Goal: Communication & Community: Share content

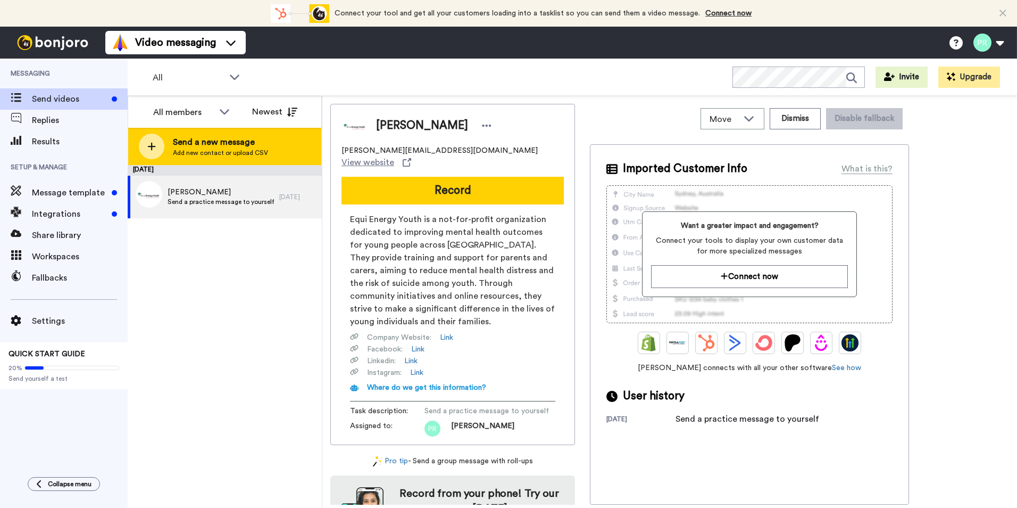
drag, startPoint x: 0, startPoint y: 0, endPoint x: 155, endPoint y: 147, distance: 213.8
click at [155, 147] on icon at bounding box center [151, 147] width 9 height 10
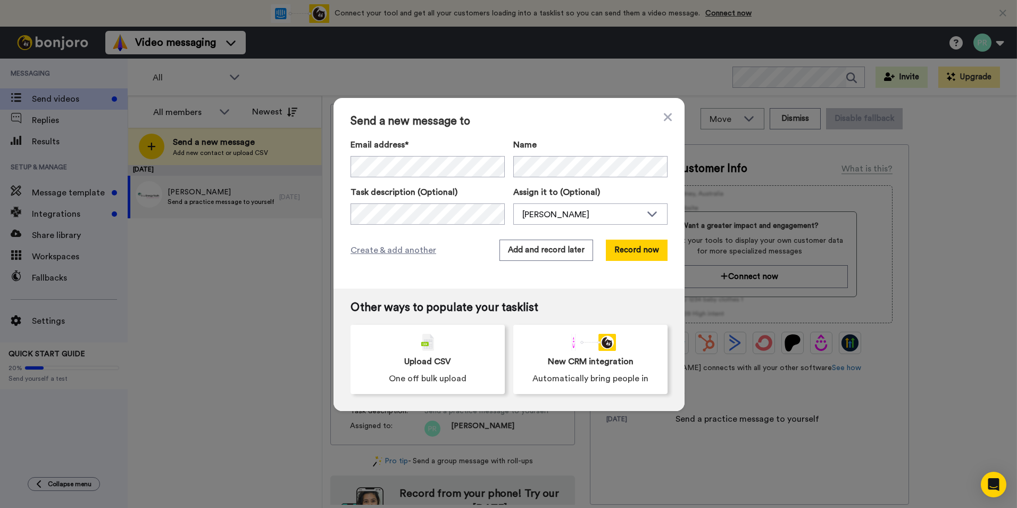
click at [206, 243] on div "Send a new message to Email address* Paula <paula@eeyouth.org.au> Name Task des…" at bounding box center [508, 254] width 1017 height 508
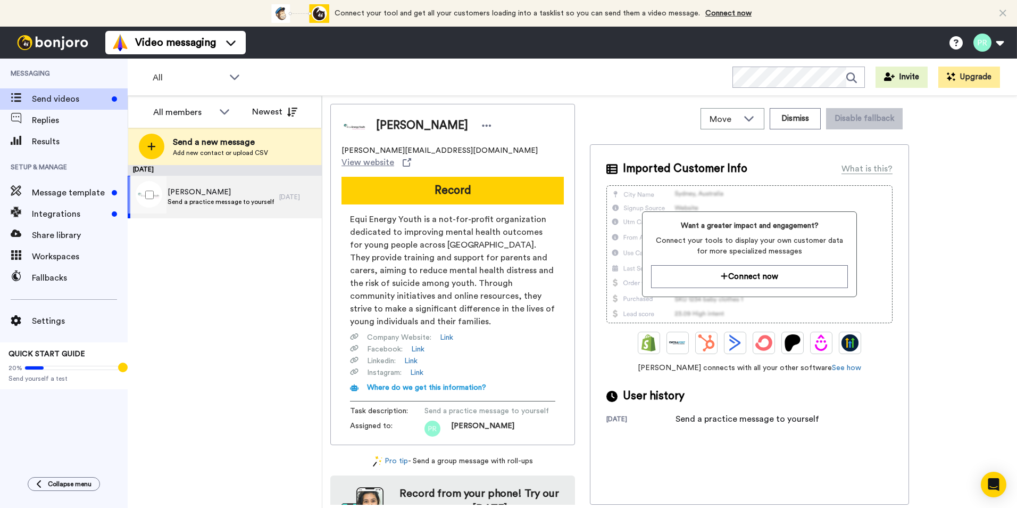
click at [209, 204] on span "Send a practice message to yourself" at bounding box center [221, 201] width 106 height 9
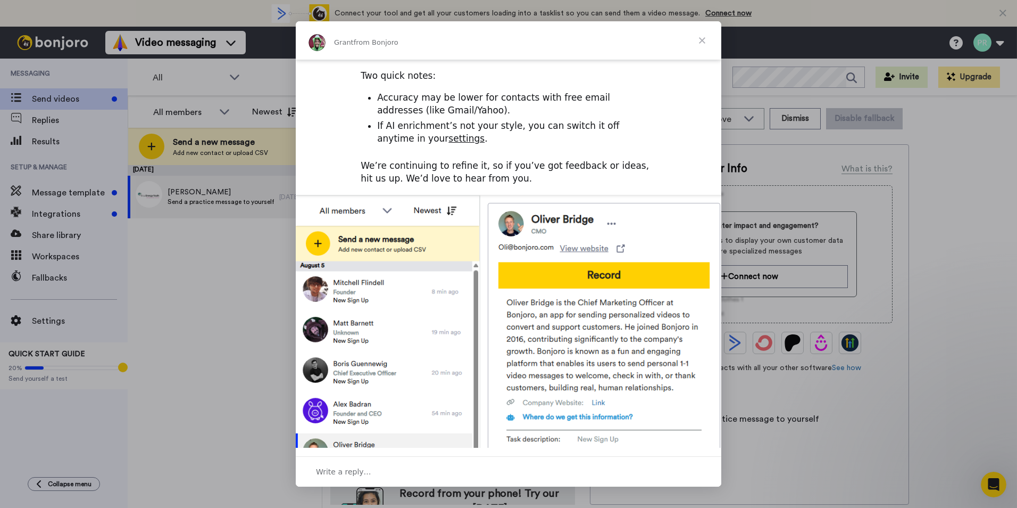
scroll to position [316, 0]
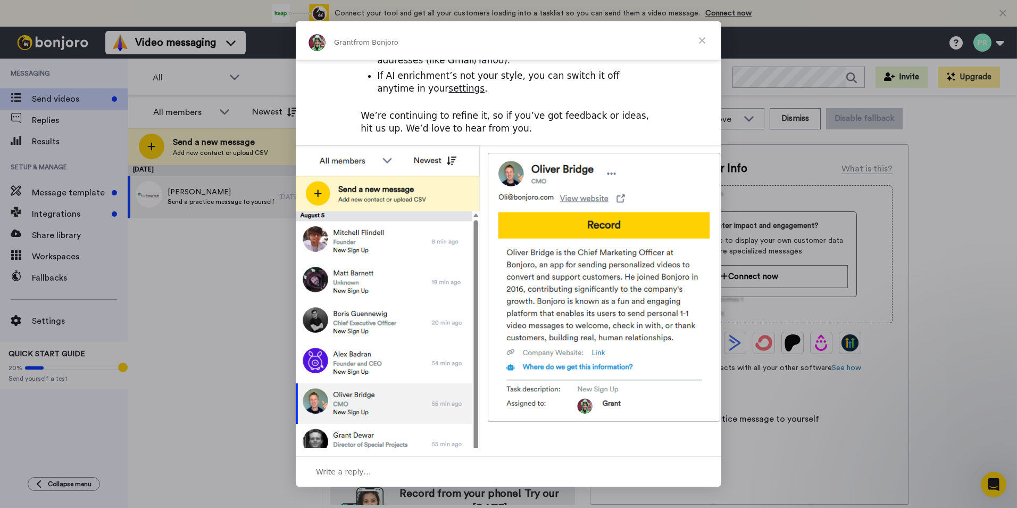
click at [701, 41] on span "Close" at bounding box center [702, 40] width 38 height 38
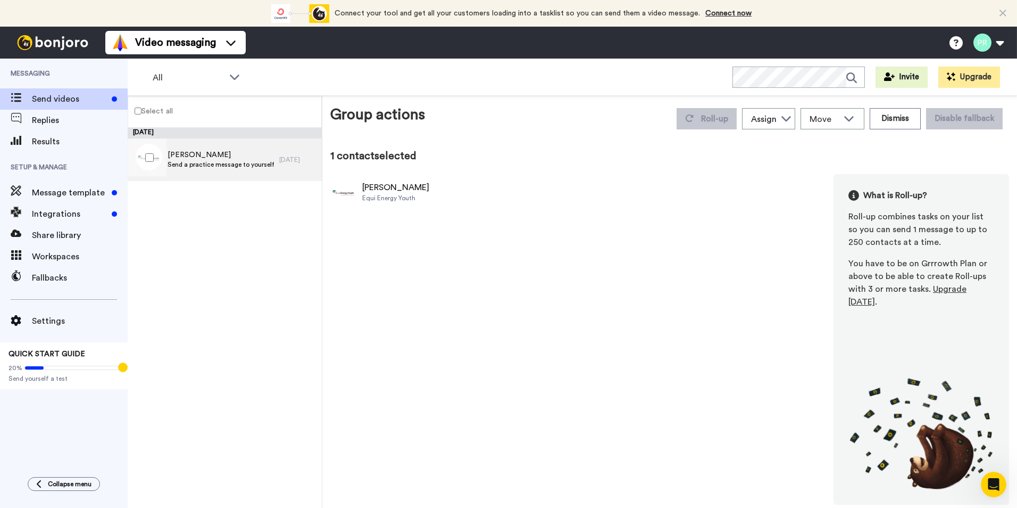
click at [205, 170] on div "Paula Send a practice message to yourself" at bounding box center [204, 159] width 152 height 43
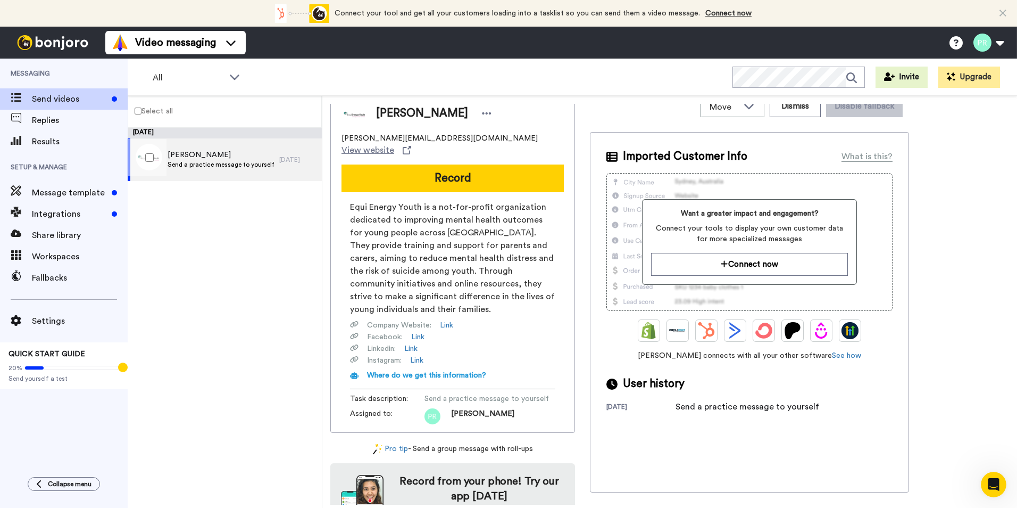
scroll to position [28, 0]
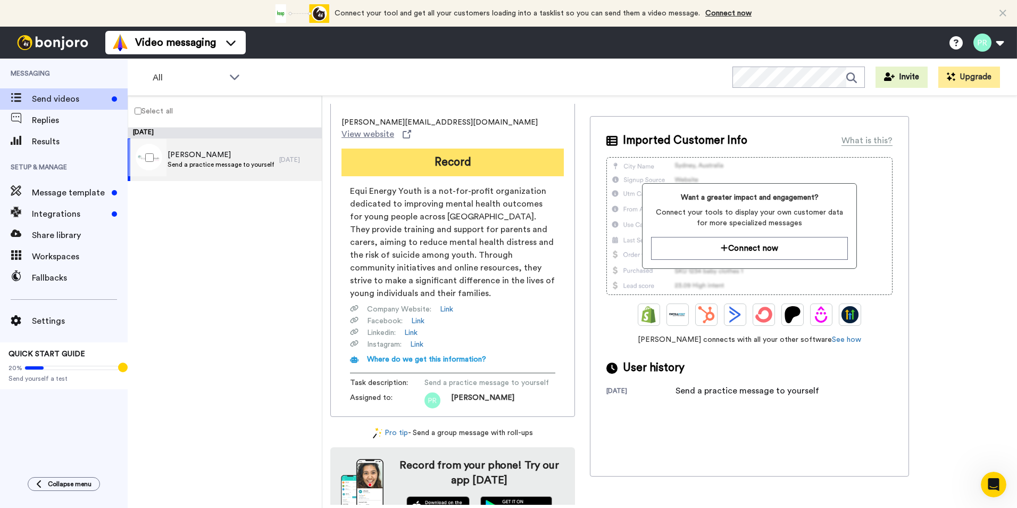
click at [453, 152] on button "Record" at bounding box center [453, 162] width 222 height 28
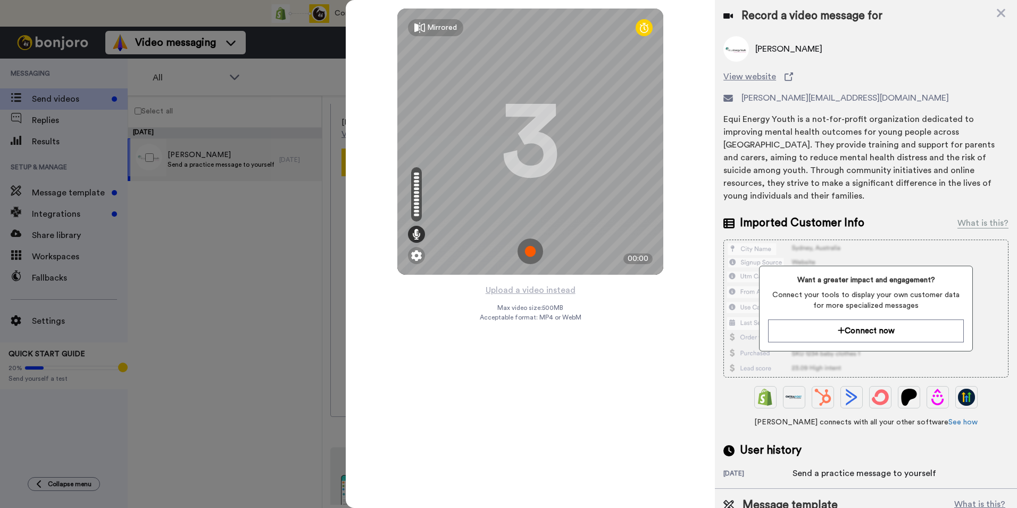
click at [530, 251] on img at bounding box center [531, 251] width 26 height 26
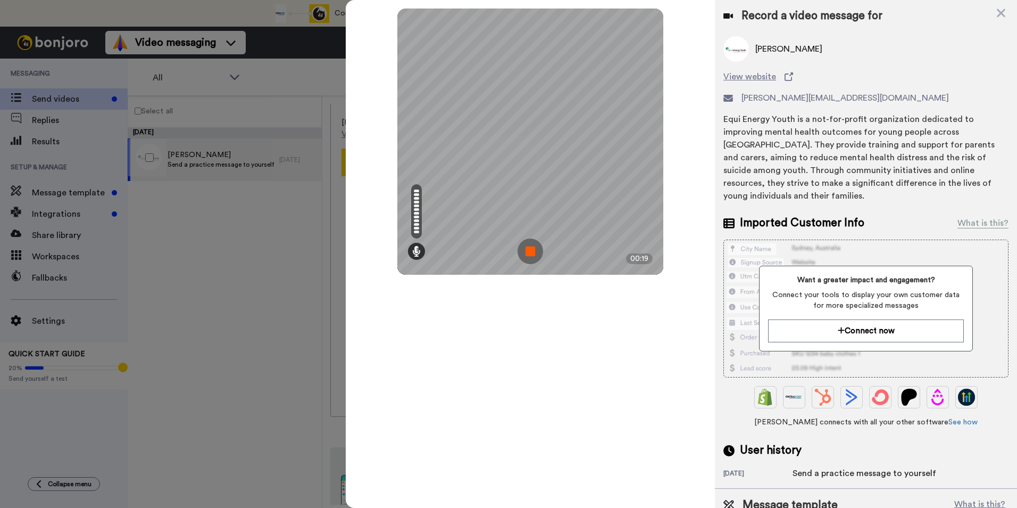
click at [525, 252] on img at bounding box center [531, 251] width 26 height 26
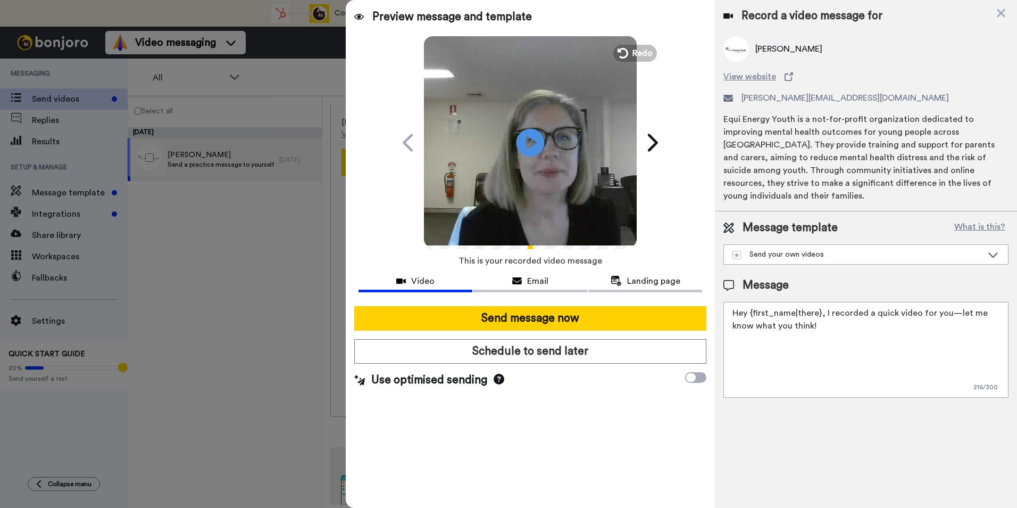
click at [536, 143] on icon "Play/Pause" at bounding box center [531, 142] width 28 height 51
click at [628, 52] on icon at bounding box center [622, 53] width 12 height 12
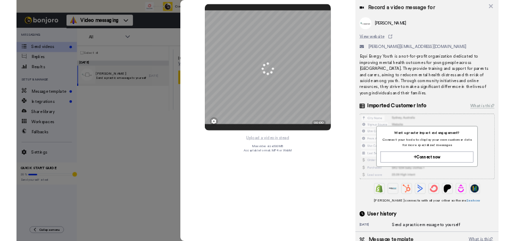
scroll to position [28, 0]
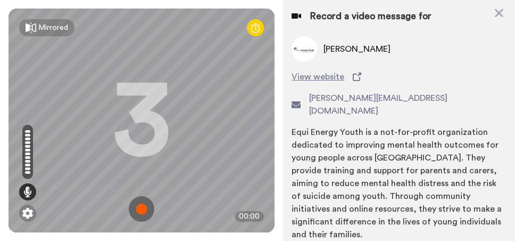
click at [140, 202] on img at bounding box center [142, 209] width 26 height 26
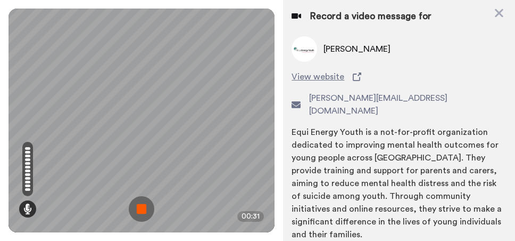
click at [140, 202] on img at bounding box center [142, 209] width 26 height 26
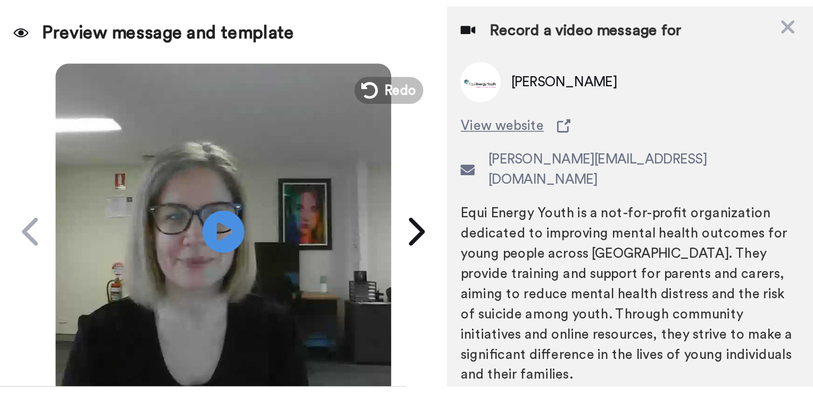
scroll to position [0, 0]
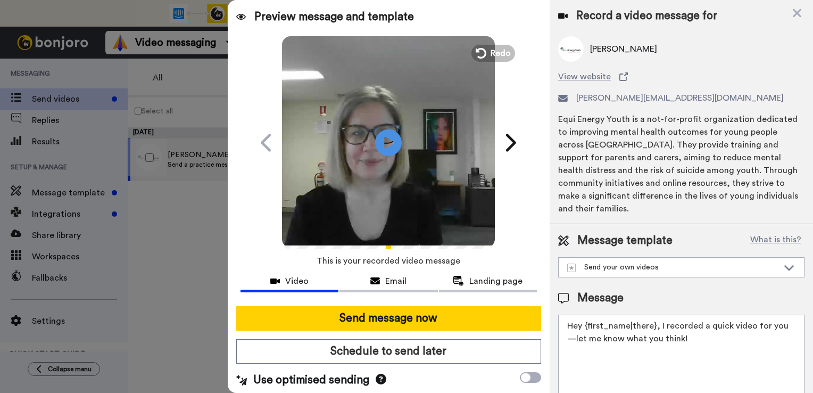
click at [698, 327] on textarea "Hey {first_name|there}, I recorded a quick video for you—let me know what you t…" at bounding box center [681, 362] width 246 height 96
drag, startPoint x: 698, startPoint y: 327, endPoint x: 568, endPoint y: 315, distance: 130.4
click at [568, 315] on textarea "Hey {first_name|there}, I recorded a quick video for you—let me know what you t…" at bounding box center [681, 362] width 246 height 96
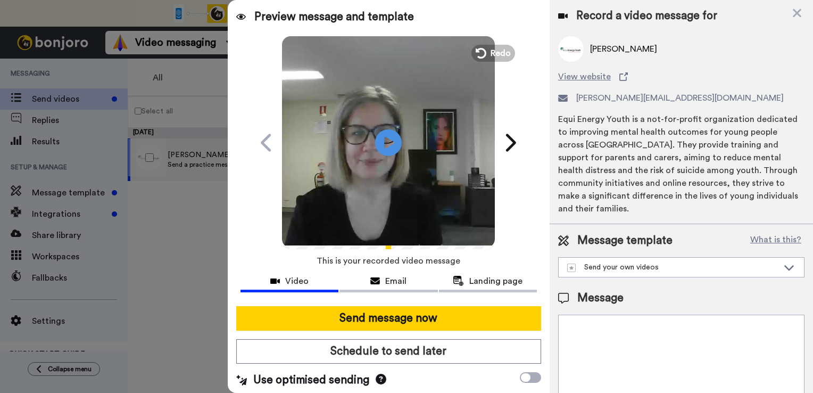
click at [608, 338] on textarea at bounding box center [681, 362] width 246 height 96
paste textarea "www.eeyouth.org.au 0466 990 331 Want to be a Local Legend : Local Legends Hunte…"
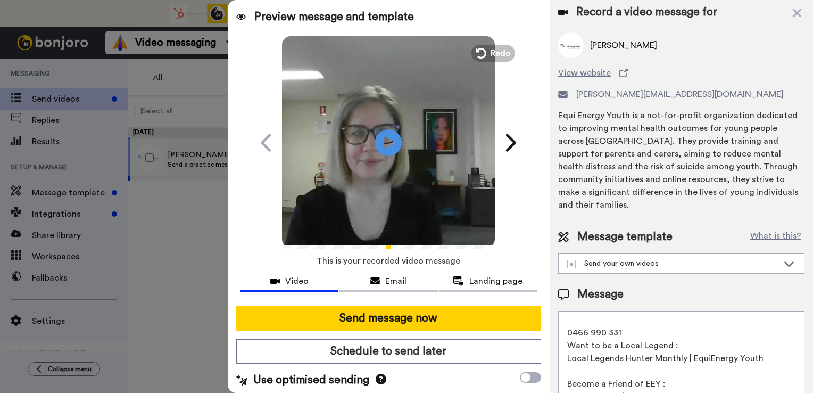
scroll to position [15, 0]
click at [762, 344] on textarea "www.eeyouth.org.au 0466 990 331 Want to be a Local Legend : Local Legends Hunte…" at bounding box center [681, 359] width 246 height 96
drag, startPoint x: 762, startPoint y: 344, endPoint x: 565, endPoint y: 344, distance: 197.9
click at [565, 344] on textarea "www.eeyouth.org.au 0466 990 331 Want to be a Local Legend : Local Legends Hunte…" at bounding box center [681, 359] width 246 height 96
click at [611, 348] on textarea "www.eeyouth.org.au 0466 990 331 Want to be a Local Legend : Become a Friend of …" at bounding box center [681, 359] width 246 height 96
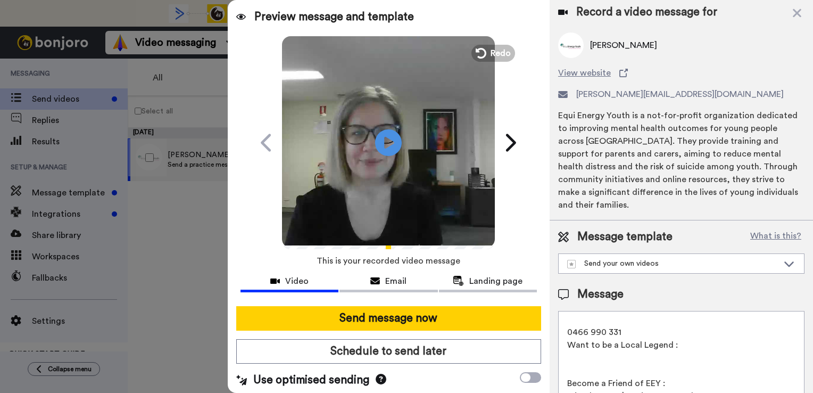
paste textarea "Local Legends Hunter Monthly | EquiEnergy Youth"
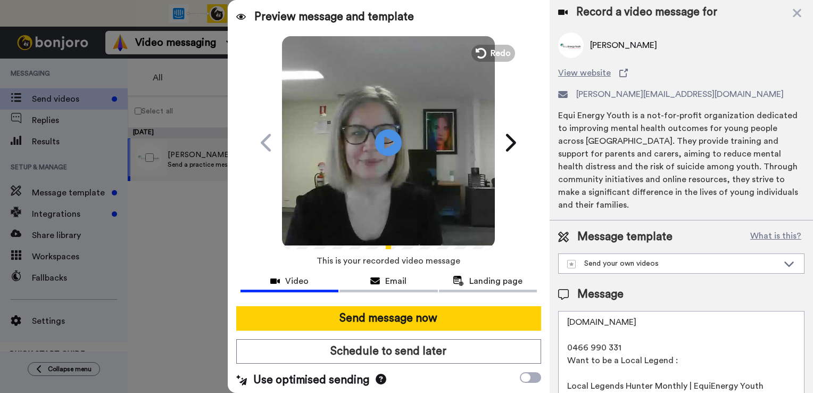
scroll to position [13, 0]
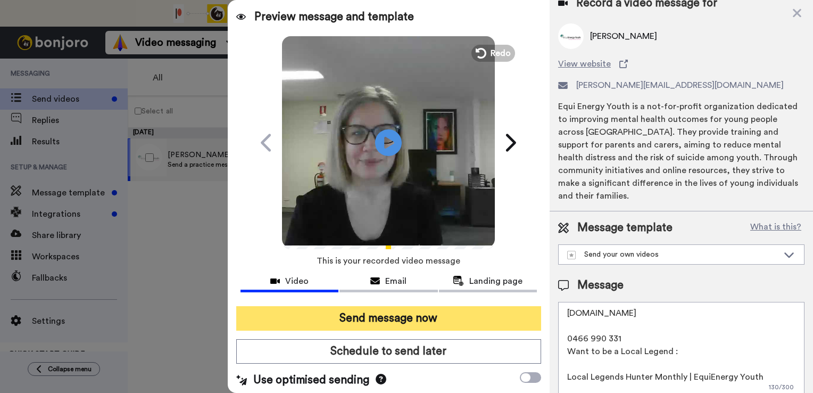
type textarea "www.eeyouth.org.au 0466 990 331 Want to be a Local Legend : Local Legends Hunte…"
click at [383, 317] on button "Send message now" at bounding box center [388, 318] width 305 height 24
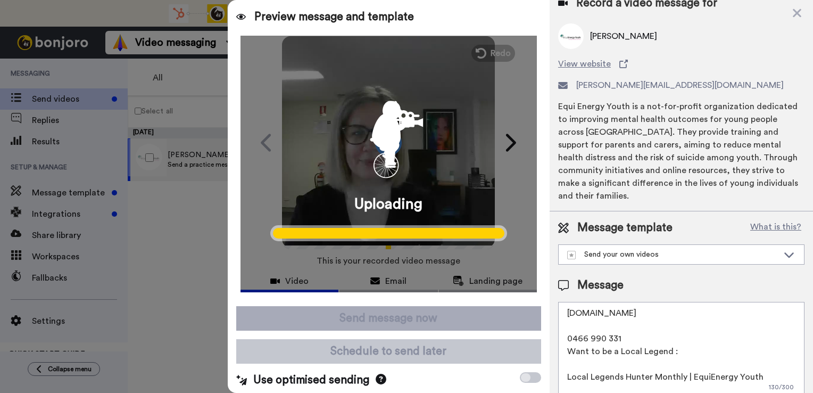
scroll to position [0, 0]
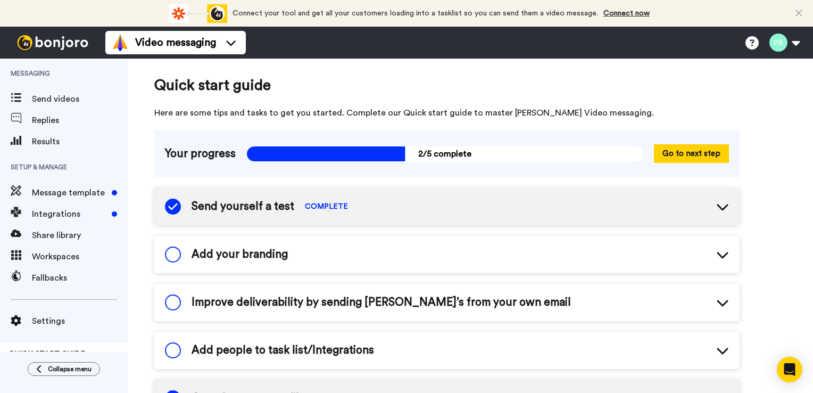
click at [427, 208] on div "Send yourself a test COMPLETE" at bounding box center [446, 206] width 585 height 37
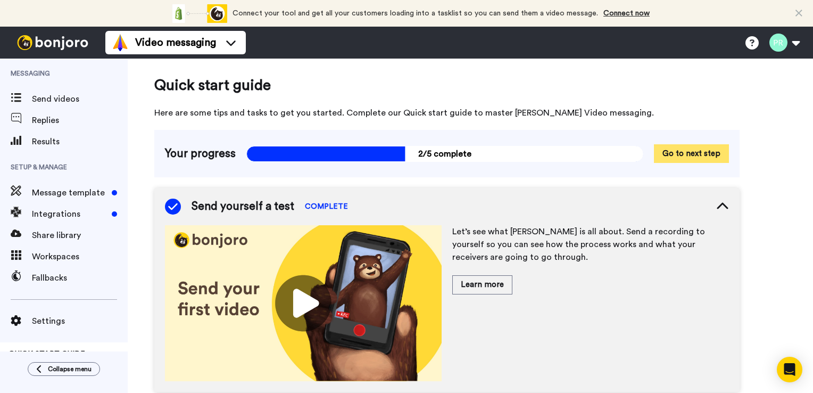
click at [702, 156] on button "Go to next step" at bounding box center [691, 153] width 75 height 19
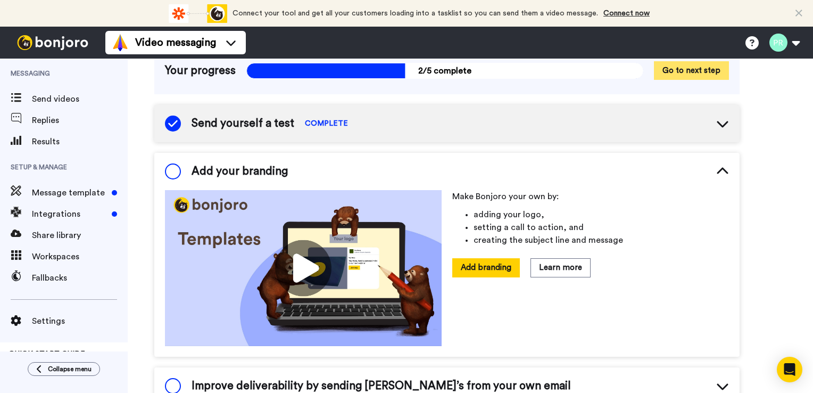
scroll to position [112, 0]
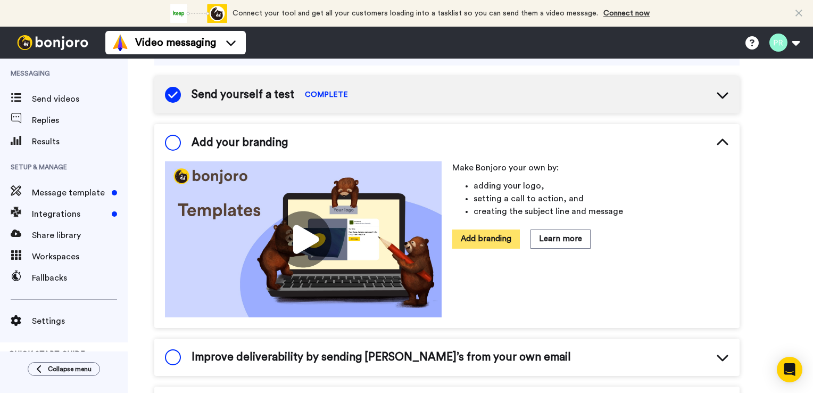
click at [477, 241] on button "Add branding" at bounding box center [486, 238] width 68 height 19
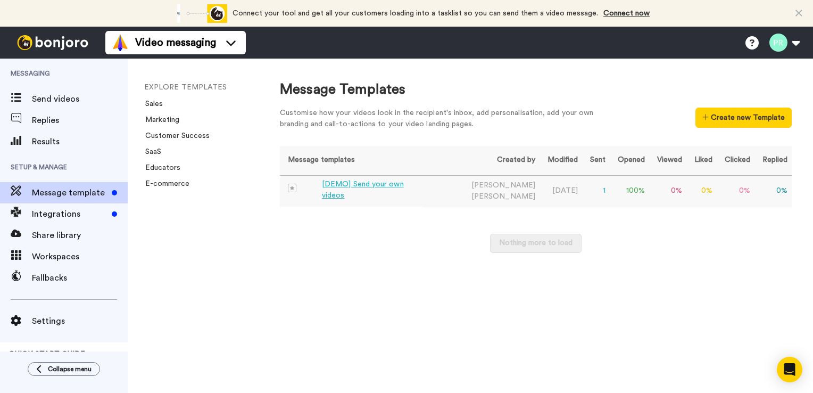
click at [378, 189] on div "[DEMO] Send your own videos" at bounding box center [370, 190] width 96 height 22
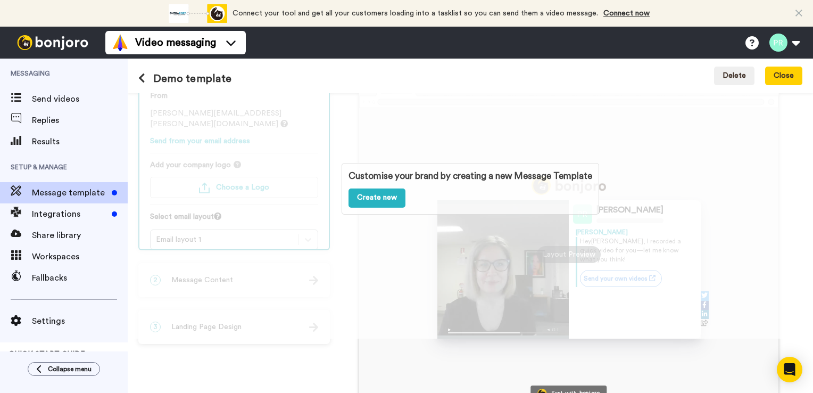
scroll to position [57, 0]
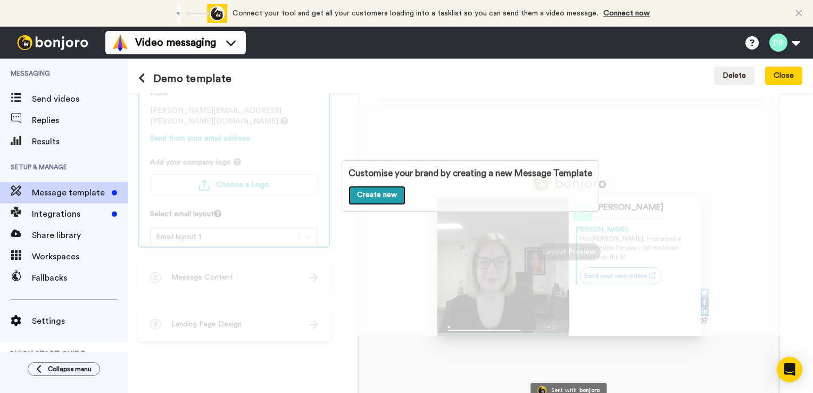
click at [387, 197] on link "Create new" at bounding box center [377, 195] width 57 height 19
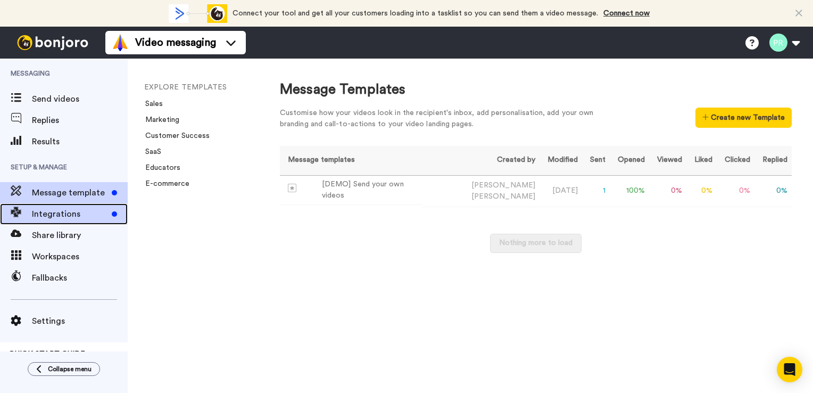
click at [74, 216] on span "Integrations" at bounding box center [70, 214] width 76 height 13
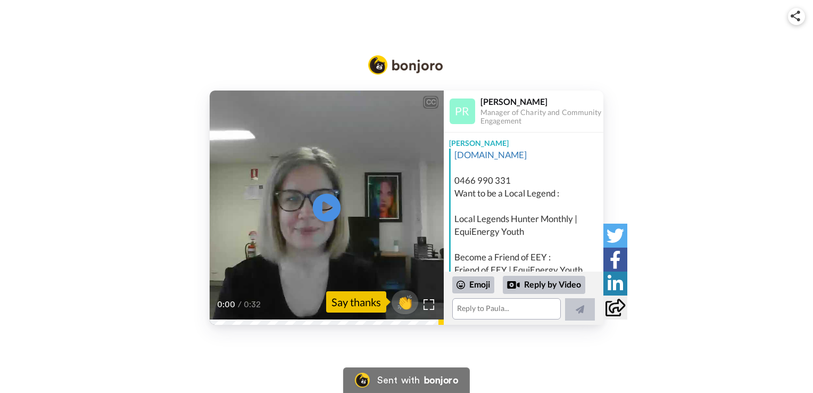
click at [333, 211] on icon at bounding box center [327, 208] width 28 height 28
click at [319, 211] on icon at bounding box center [327, 208] width 28 height 28
click at [313, 210] on icon at bounding box center [327, 208] width 28 height 28
click at [324, 224] on icon "Play/Pause" at bounding box center [327, 208] width 28 height 51
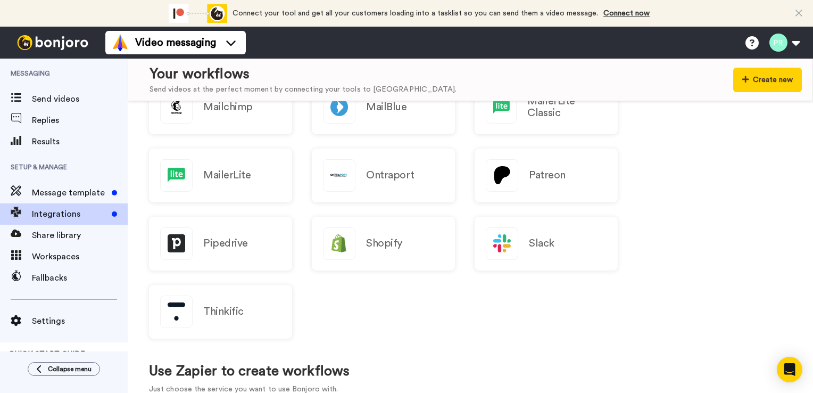
scroll to position [372, 0]
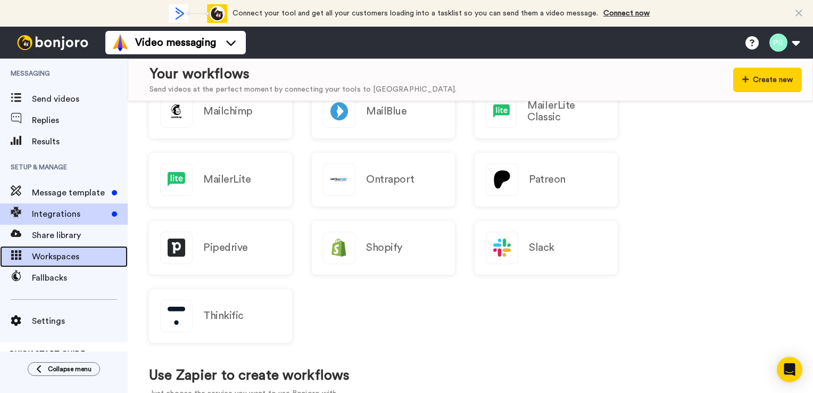
click at [59, 256] on span "Workspaces" at bounding box center [80, 256] width 96 height 13
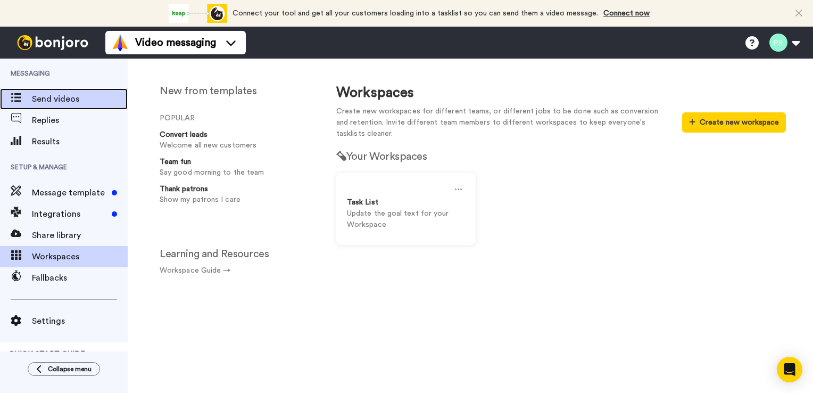
click at [51, 95] on span "Send videos" at bounding box center [80, 99] width 96 height 13
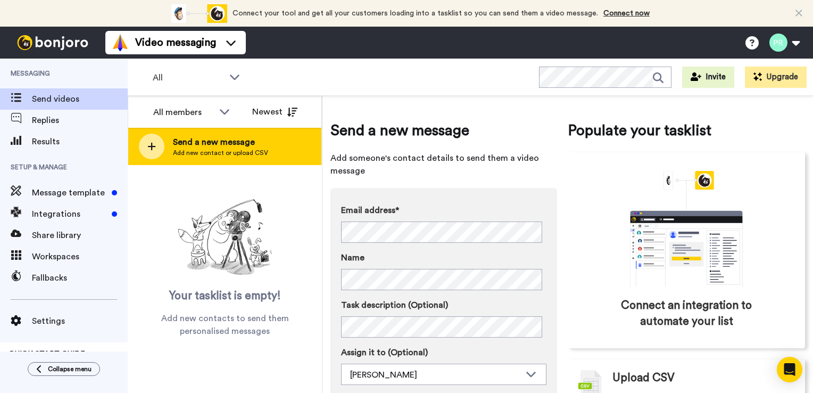
click at [145, 151] on div at bounding box center [152, 147] width 26 height 26
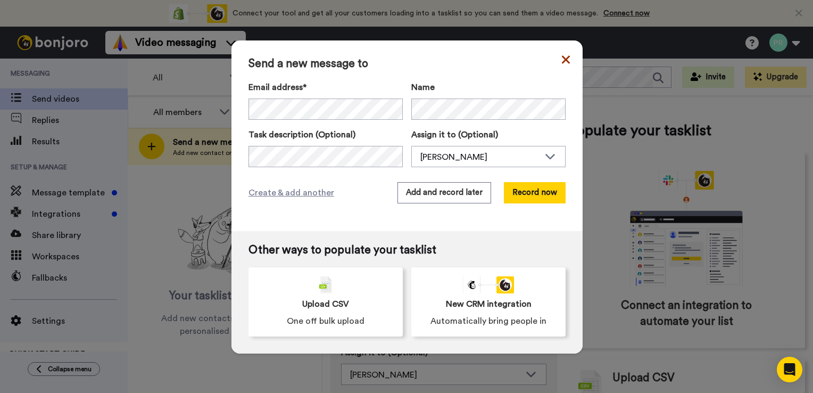
click at [566, 61] on icon at bounding box center [566, 59] width 8 height 13
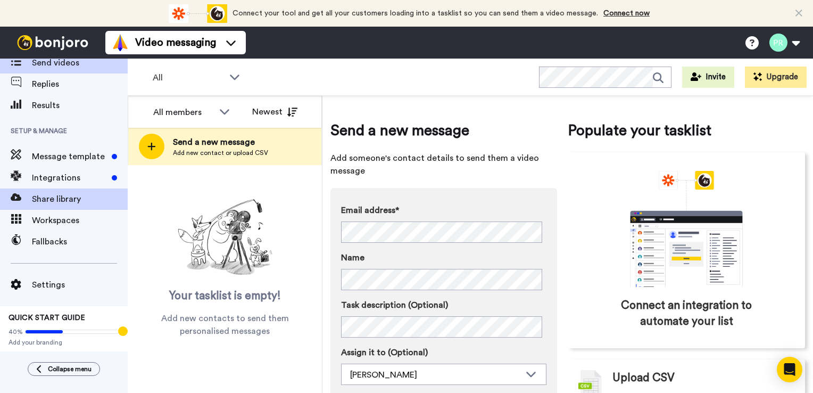
scroll to position [37, 0]
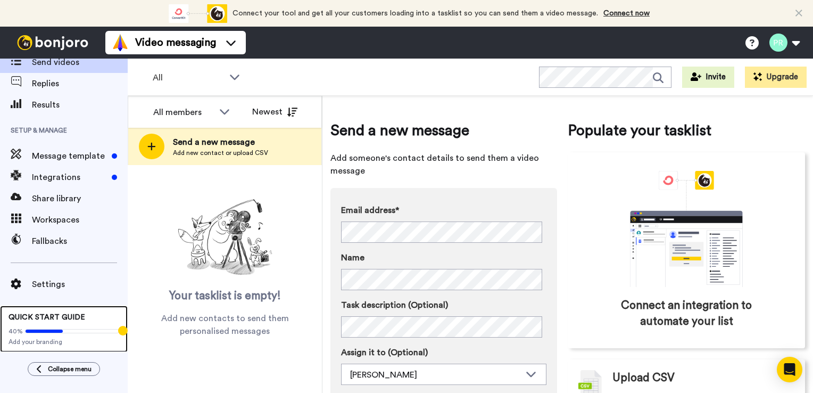
click at [39, 334] on div "40%" at bounding box center [64, 331] width 111 height 9
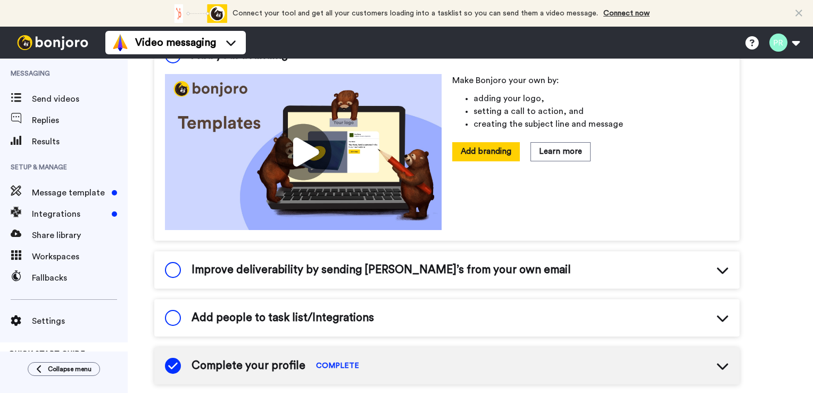
scroll to position [218, 0]
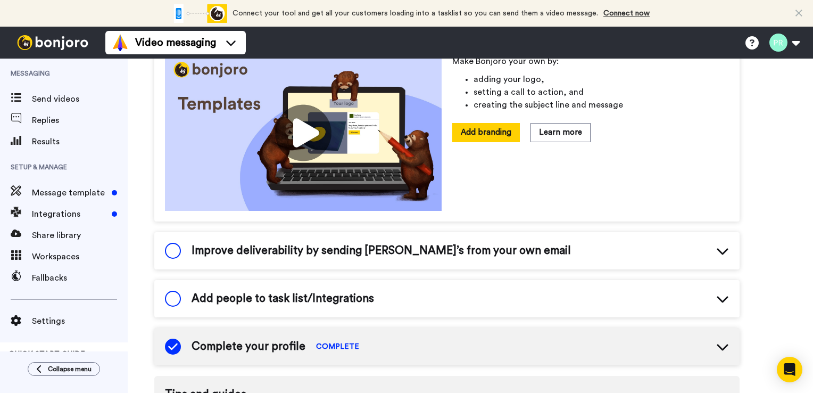
click at [365, 254] on span "Improve deliverability by sending Bonjoro’s from your own email" at bounding box center [381, 251] width 379 height 16
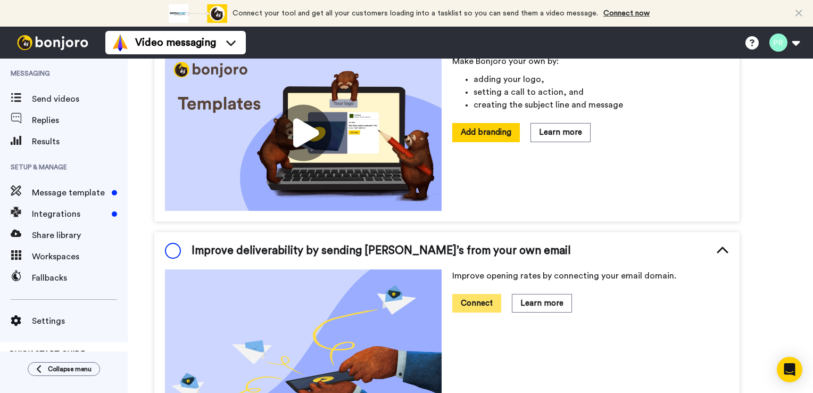
click at [471, 304] on button "Connect" at bounding box center [476, 303] width 49 height 19
